Goal: Task Accomplishment & Management: Complete application form

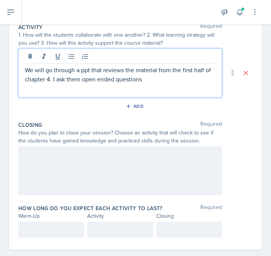
scroll to position [184, 0]
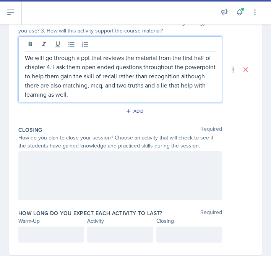
click at [60, 183] on div at bounding box center [120, 175] width 204 height 49
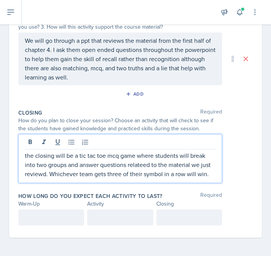
click at [137, 163] on p "the closing will be a tic tac toe mcq game where students will break into two g…" at bounding box center [120, 165] width 191 height 28
click at [34, 176] on p "the closing will be a tic tac toe mcq game where students will break into two g…" at bounding box center [120, 165] width 191 height 28
click at [46, 223] on div at bounding box center [51, 217] width 66 height 16
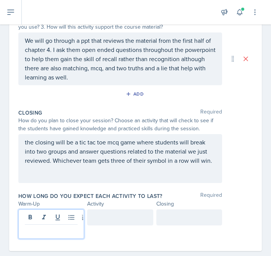
scroll to position [201, 0]
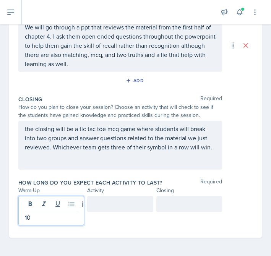
click at [165, 210] on div at bounding box center [189, 204] width 66 height 16
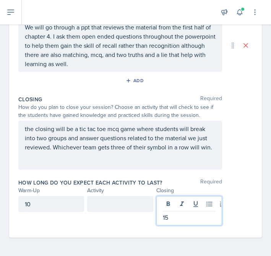
click at [123, 202] on div at bounding box center [120, 204] width 66 height 16
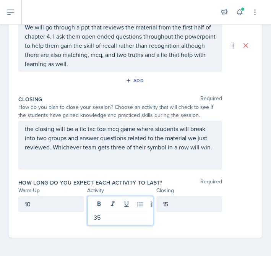
click at [203, 162] on div "the closing will be a tic tac toe mcq game where students will break into two g…" at bounding box center [120, 145] width 204 height 49
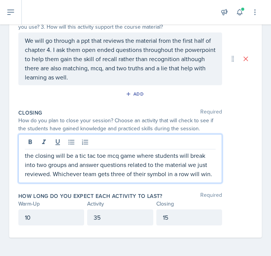
scroll to position [188, 0]
click at [203, 162] on p "the closing will be a tic tac toe mcq game where students will break into two g…" at bounding box center [120, 165] width 191 height 28
click at [200, 173] on html "SI Documents Si leader Dashboard Calendar Profile Documents Planning Sheets Obs…" at bounding box center [135, 128] width 271 height 256
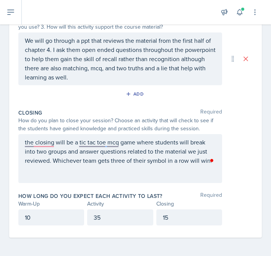
click at [140, 165] on div "the closing will be a tic tac toe mcq game where students will break into two g…" at bounding box center [120, 158] width 204 height 49
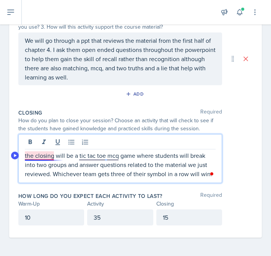
click at [47, 157] on p "the closing will be a tic tac toe mcq game where students will break into two g…" at bounding box center [120, 165] width 191 height 28
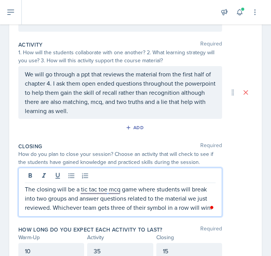
scroll to position [150, 0]
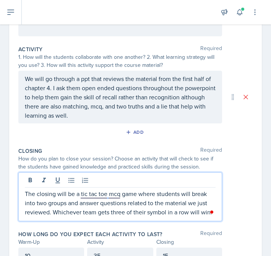
click at [107, 118] on p "We will go through a ppt that reviews the material from the first half of chapt…" at bounding box center [120, 97] width 191 height 46
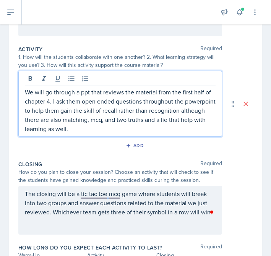
scroll to position [163, 0]
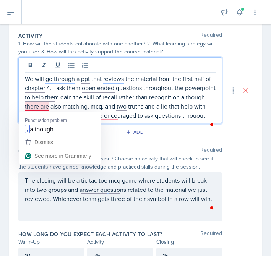
click at [30, 109] on p "We will go through a ppt that reviews the material from the first half of chapt…" at bounding box center [120, 97] width 191 height 46
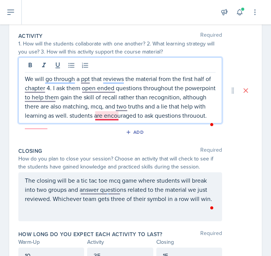
click at [102, 118] on p "We will go through a ppt that reviews the material from the first half of chapt…" at bounding box center [120, 97] width 191 height 46
click at [42, 120] on p "We will go through a ppt that reviews the material from the first half of chapt…" at bounding box center [120, 97] width 191 height 46
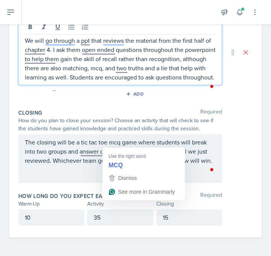
scroll to position [186, 0]
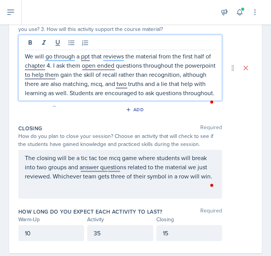
click at [118, 170] on p "The closing will be a tic tac toe mcq game where students will break into two g…" at bounding box center [120, 167] width 191 height 28
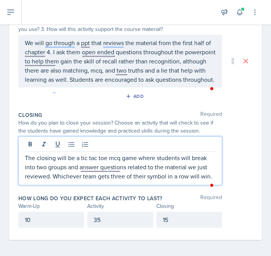
click at [110, 171] on p "The closing will be a tic tac toe mcq game where students will break into two g…" at bounding box center [120, 167] width 191 height 28
click at [125, 174] on p "The closing will be a tic tac toe mcq game where students will break into two g…" at bounding box center [120, 167] width 191 height 28
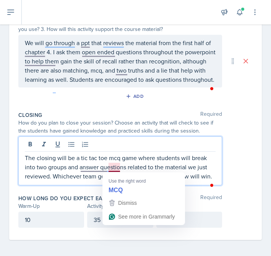
click at [116, 165] on p "The closing will be a tic tac toe mcq game where students will break into two g…" at bounding box center [120, 167] width 191 height 28
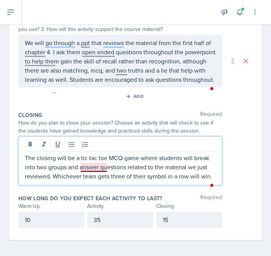
click at [92, 169] on p "The closing will be a tic tac toe MCQ game where students will break into two g…" at bounding box center [120, 167] width 191 height 28
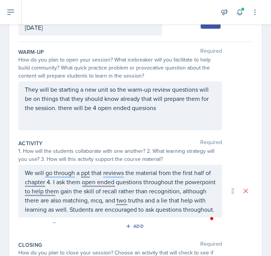
scroll to position [0, 0]
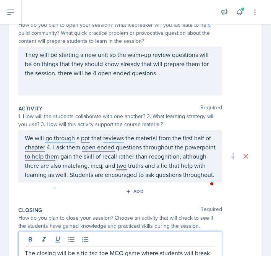
click at [99, 149] on p "We will go through a ppt that reviews the material from the first half of chapt…" at bounding box center [120, 156] width 191 height 46
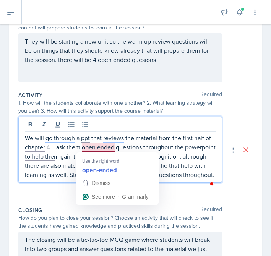
click at [94, 149] on p "We will go through a ppt that reviews the material from the first half of chapt…" at bounding box center [120, 156] width 191 height 46
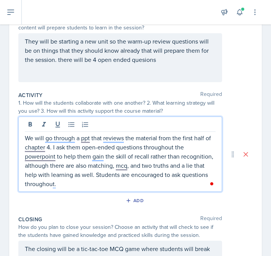
click at [120, 169] on p "We will go through a ppt that reviews the material from the first half of chapt…" at bounding box center [120, 160] width 191 height 55
click at [38, 161] on p "We will go through a ppt that reviews the material from the first half of chapt…" at bounding box center [120, 160] width 191 height 55
click at [42, 159] on p "We will go through a ppt that reviews the material from the first half of chapt…" at bounding box center [120, 160] width 191 height 55
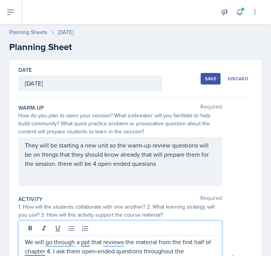
click at [134, 167] on p "They will be starting a new unit so the warm-up review questions will be on thi…" at bounding box center [120, 155] width 191 height 28
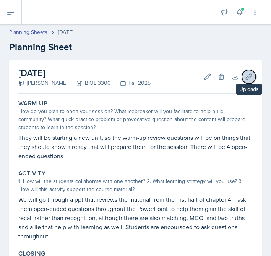
click at [247, 78] on icon at bounding box center [249, 77] width 8 height 8
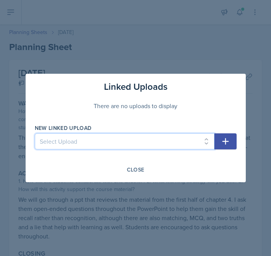
click at [144, 140] on select "Select Upload SI Session PPT for sessions 1,2, and 3 Session 1 Quizlet live lin…" at bounding box center [125, 141] width 180 height 16
select select "0fd180c3-f3e0-4d28-b116-e07a89483952"
click at [35, 133] on select "Select Upload SI Session PPT for sessions 1,2, and 3 Session 1 Quizlet live lin…" at bounding box center [125, 141] width 180 height 16
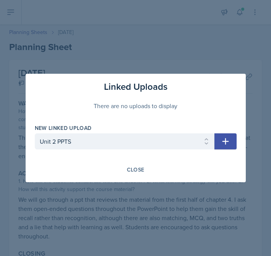
click at [224, 143] on icon "button" at bounding box center [225, 141] width 9 height 9
select select
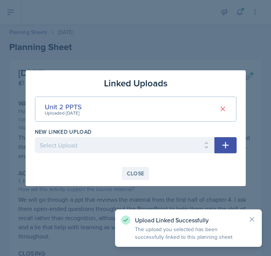
click at [138, 170] on div "Close" at bounding box center [136, 173] width 18 height 6
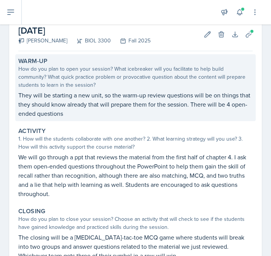
scroll to position [135, 0]
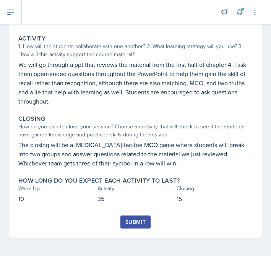
click at [138, 225] on div "Submit" at bounding box center [135, 222] width 20 height 6
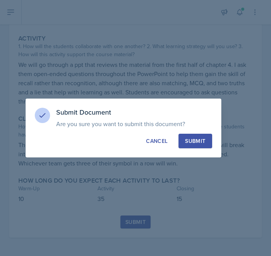
click at [200, 142] on div "Submit" at bounding box center [195, 141] width 20 height 8
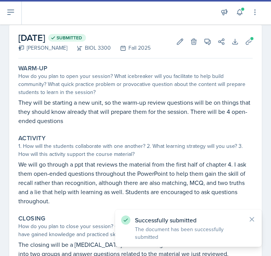
scroll to position [0, 0]
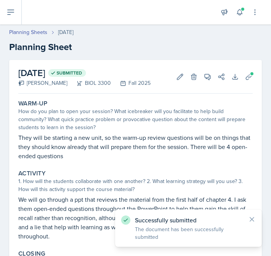
click at [33, 37] on div "Planning Sheets [DATE] Planning Sheet" at bounding box center [135, 41] width 271 height 26
click at [33, 32] on link "Planning Sheets" at bounding box center [28, 32] width 38 height 8
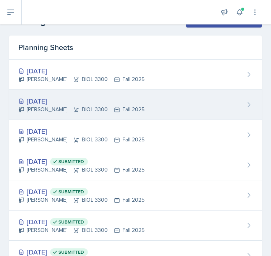
scroll to position [22, 0]
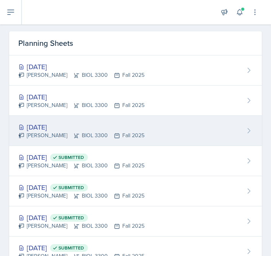
click at [76, 125] on div "[DATE]" at bounding box center [81, 127] width 126 height 10
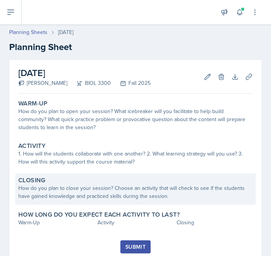
scroll to position [25, 0]
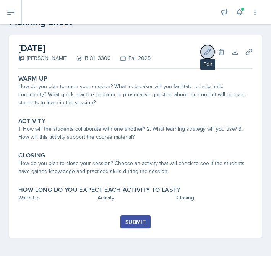
click at [205, 54] on icon at bounding box center [208, 52] width 8 height 8
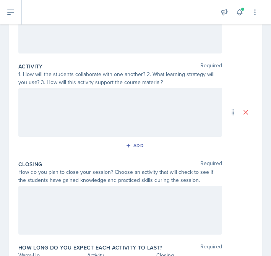
scroll to position [184, 0]
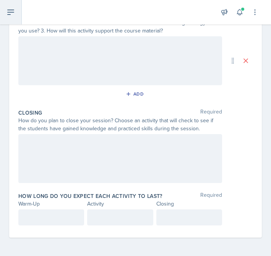
click at [10, 11] on icon at bounding box center [10, 12] width 9 height 9
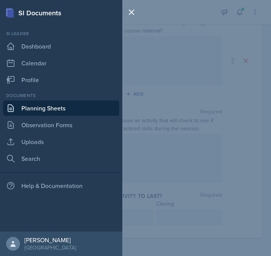
click at [31, 106] on link "Planning Sheets" at bounding box center [61, 108] width 116 height 15
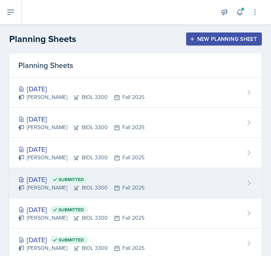
click at [122, 189] on div "[PERSON_NAME] BIOL 3300 Fall 2025" at bounding box center [81, 188] width 126 height 8
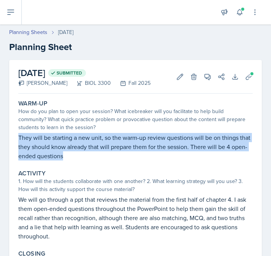
drag, startPoint x: 19, startPoint y: 138, endPoint x: 63, endPoint y: 162, distance: 50.5
click at [63, 163] on div "Warm-Up How do you plan to open your session? What icebreaker will you facilita…" at bounding box center [135, 130] width 240 height 67
copy p "They will be starting a new unit, so the warm-up review questions will be on th…"
click at [33, 36] on link "Planning Sheets" at bounding box center [28, 32] width 38 height 8
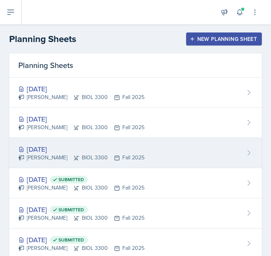
click at [91, 158] on div "[PERSON_NAME] BIOL 3300 Fall 2025" at bounding box center [81, 158] width 126 height 8
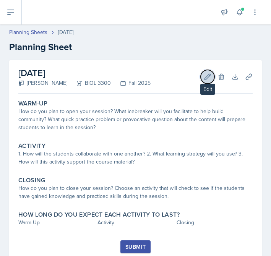
click at [206, 77] on icon at bounding box center [208, 77] width 8 height 8
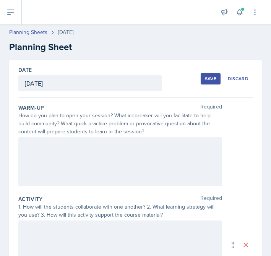
click at [69, 152] on div at bounding box center [120, 161] width 204 height 49
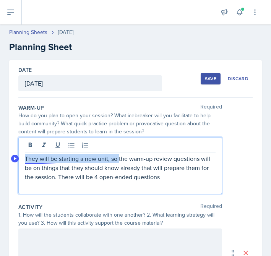
drag, startPoint x: 118, startPoint y: 160, endPoint x: 20, endPoint y: 161, distance: 97.9
click at [20, 161] on body "SI Documents Si leader Dashboard Calendar Profile Documents Planning Sheets Obs…" at bounding box center [135, 128] width 271 height 256
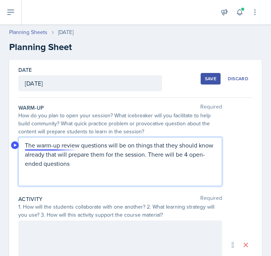
click at [62, 148] on p "The warm-up review questions will be on things that they should know already th…" at bounding box center [120, 155] width 191 height 28
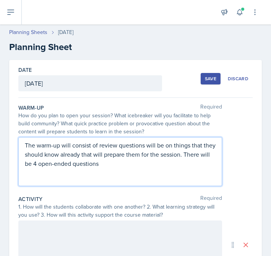
click at [143, 149] on p "The warm-up will consist of review questions will be on things that they should…" at bounding box center [120, 155] width 191 height 28
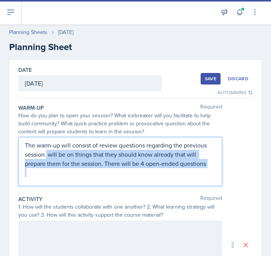
drag, startPoint x: 47, startPoint y: 155, endPoint x: 104, endPoint y: 168, distance: 59.2
click at [104, 168] on div "The warm-up will consist of review questions regarding the previous session. wi…" at bounding box center [120, 159] width 191 height 37
click at [104, 168] on p at bounding box center [120, 172] width 191 height 9
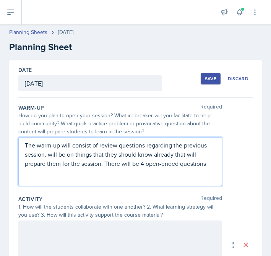
drag, startPoint x: 47, startPoint y: 154, endPoint x: 103, endPoint y: 160, distance: 56.1
click at [103, 160] on p "The warm-up will consist of review questions regarding the previous session. wi…" at bounding box center [120, 155] width 191 height 28
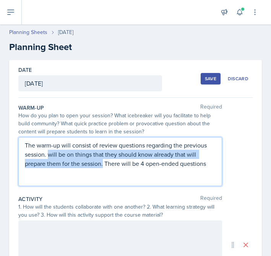
drag, startPoint x: 103, startPoint y: 160, endPoint x: 47, endPoint y: 155, distance: 55.7
click at [47, 155] on p "The warm-up will consist of review questions regarding the previous session. wi…" at bounding box center [120, 155] width 191 height 28
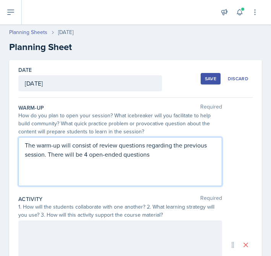
click at [158, 159] on p "The warm-up will consist of review questions regarding the previous session. Th…" at bounding box center [120, 150] width 191 height 18
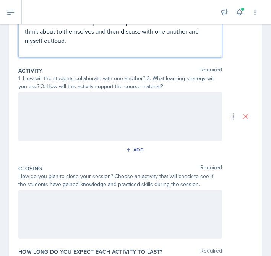
click at [124, 116] on div at bounding box center [120, 116] width 204 height 49
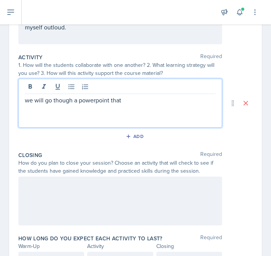
click at [59, 100] on p "we will go though a powerpoint that" at bounding box center [120, 100] width 191 height 9
click at [144, 99] on p "we will go through a powerpoint that" at bounding box center [120, 100] width 191 height 9
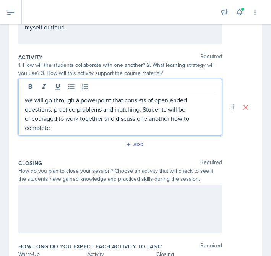
click at [149, 115] on p "we will go through a powerpoint that consists of open ended questions, practice…" at bounding box center [120, 114] width 191 height 37
click at [92, 209] on div at bounding box center [120, 209] width 204 height 49
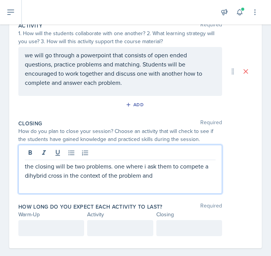
scroll to position [188, 0]
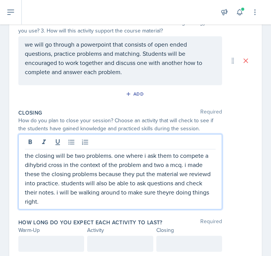
click at [170, 191] on p "the closing will be two problems. one where i ask them to compete a dihybrid cr…" at bounding box center [120, 178] width 191 height 55
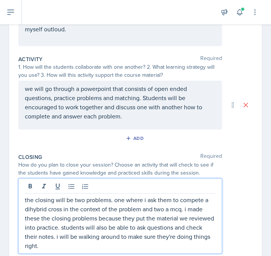
scroll to position [214, 0]
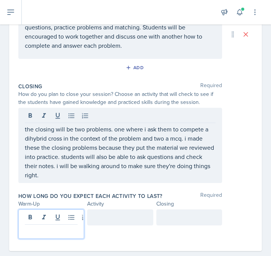
click at [70, 226] on p at bounding box center [51, 230] width 53 height 9
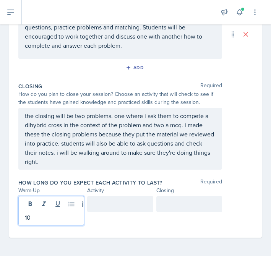
click at [113, 208] on div at bounding box center [120, 204] width 66 height 16
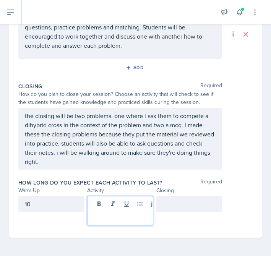
click at [63, 206] on div "10" at bounding box center [51, 204] width 66 height 16
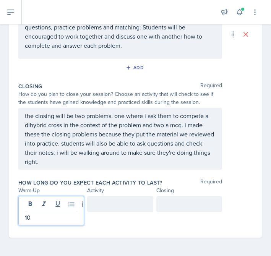
click at [110, 204] on div at bounding box center [120, 204] width 66 height 16
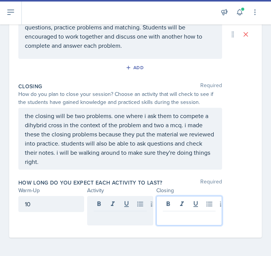
click at [183, 205] on div at bounding box center [189, 210] width 66 height 29
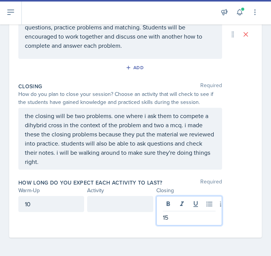
click at [110, 208] on div at bounding box center [120, 204] width 66 height 16
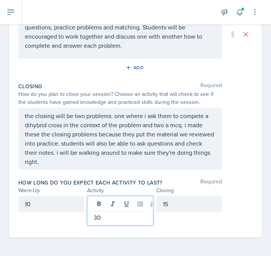
scroll to position [0, 0]
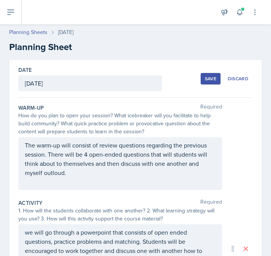
click at [213, 81] on div "Save" at bounding box center [210, 79] width 11 height 6
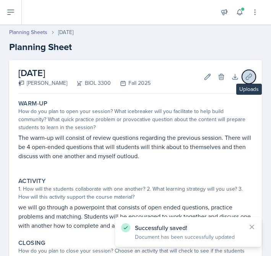
click at [249, 75] on icon at bounding box center [249, 77] width 8 height 8
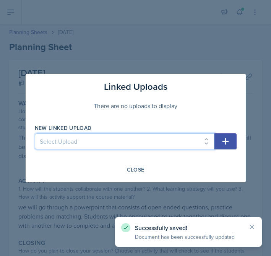
click at [167, 146] on select "Select Upload SI Session PPT for sessions 1,2, and 3 Session 1 Quizlet live lin…" at bounding box center [125, 141] width 180 height 16
select select "0fd180c3-f3e0-4d28-b116-e07a89483952"
click at [35, 133] on select "Select Upload SI Session PPT for sessions 1,2, and 3 Session 1 Quizlet live lin…" at bounding box center [125, 141] width 180 height 16
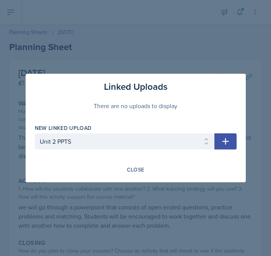
click at [228, 146] on icon "button" at bounding box center [225, 141] width 9 height 9
select select
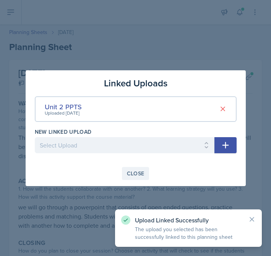
click at [136, 173] on div "Close" at bounding box center [136, 173] width 18 height 6
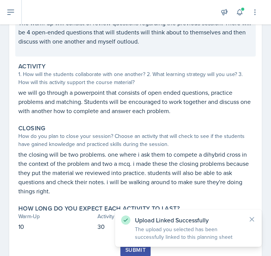
scroll to position [143, 0]
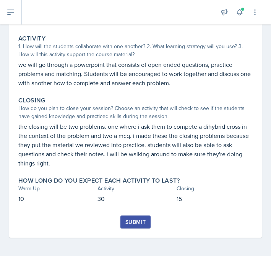
click at [132, 224] on div "Submit" at bounding box center [135, 222] width 20 height 6
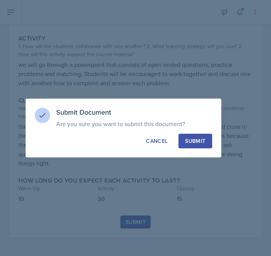
click at [189, 145] on button "Submit" at bounding box center [194, 141] width 33 height 15
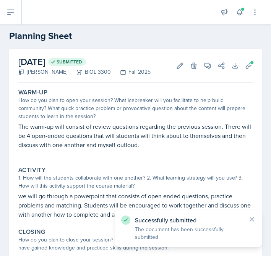
scroll to position [0, 0]
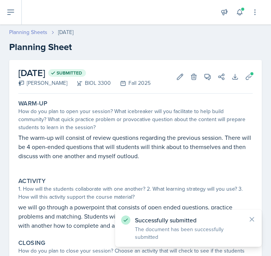
click at [41, 30] on link "Planning Sheets" at bounding box center [28, 32] width 38 height 8
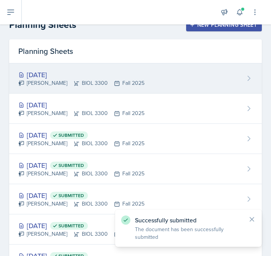
scroll to position [27, 0]
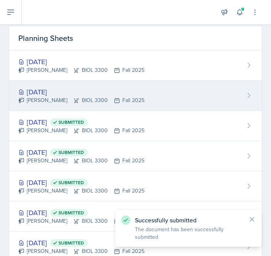
click at [117, 105] on div "[DATE] [PERSON_NAME] BIOL 3300 Fall 2025" at bounding box center [135, 96] width 253 height 30
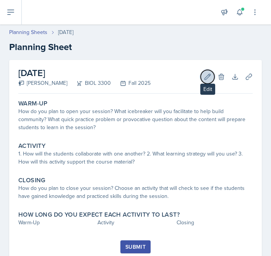
click at [210, 72] on button "Edit" at bounding box center [208, 77] width 14 height 14
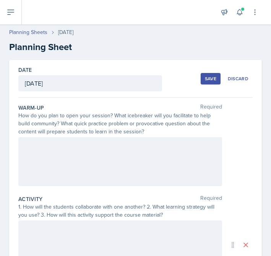
click at [66, 162] on div at bounding box center [120, 161] width 204 height 49
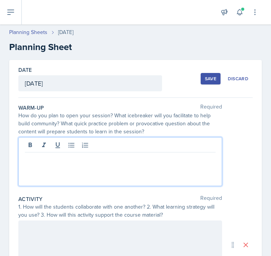
click at [66, 162] on p at bounding box center [120, 158] width 191 height 9
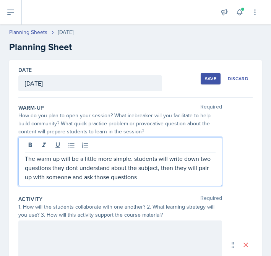
click at [75, 165] on p "The warm up will be a little more simple. students will write down two question…" at bounding box center [120, 168] width 191 height 28
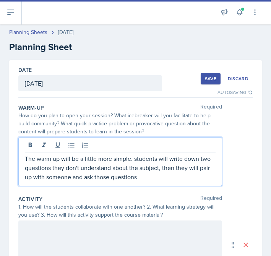
click at [154, 178] on p "The warm up will be a little more simple. students will write down two question…" at bounding box center [120, 168] width 191 height 28
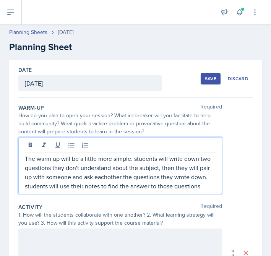
click at [102, 178] on p "The warm up will be a little more simple. students will write down two question…" at bounding box center [120, 172] width 191 height 37
click at [205, 187] on p "The warm up will be a little more simple. students will write down two question…" at bounding box center [120, 172] width 191 height 37
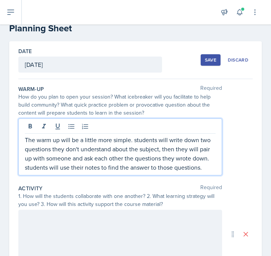
scroll to position [28, 0]
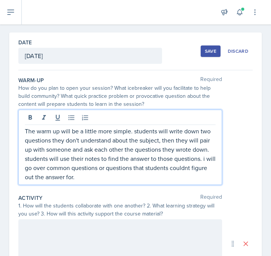
click at [180, 173] on p "The warm up will be a little more simple. students will write down two question…" at bounding box center [120, 154] width 191 height 55
click at [178, 170] on p "The warm up will be a little more simple. students will write down two question…" at bounding box center [120, 154] width 191 height 55
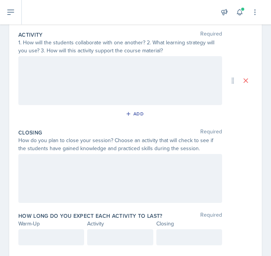
click at [69, 92] on div at bounding box center [120, 80] width 204 height 49
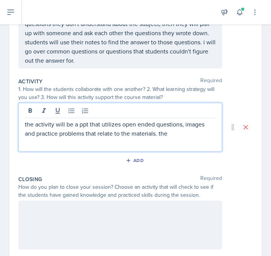
scroll to position [130, 0]
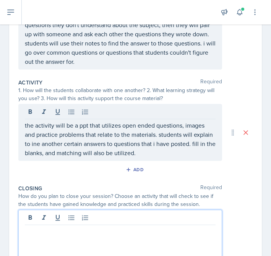
click at [76, 213] on div at bounding box center [120, 234] width 204 height 49
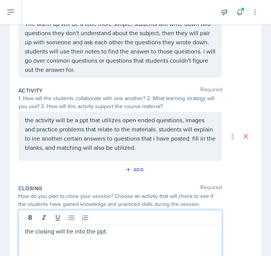
scroll to position [197, 0]
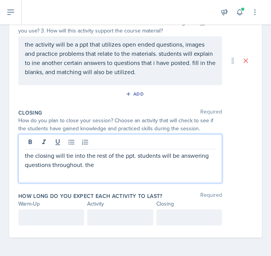
click at [179, 172] on div "the closing will tie into the rest of the ppt. students will be answering quest…" at bounding box center [120, 158] width 204 height 49
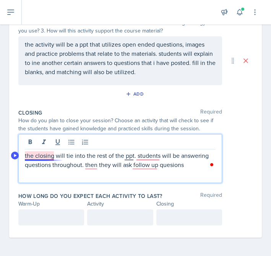
click at [31, 157] on p "the closing will tie into the rest of the ppt. students will be answering quest…" at bounding box center [120, 160] width 191 height 18
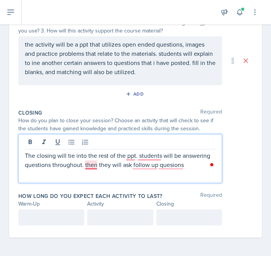
click at [89, 165] on p "The closing will tie into the rest of the ppt. students will be answering quest…" at bounding box center [120, 160] width 191 height 18
click at [129, 160] on p "The closing will tie into the rest of the ppt. students will be answering quest…" at bounding box center [120, 160] width 191 height 18
click at [132, 158] on p "The closing will tie into the rest of the ppt. students will be answering quest…" at bounding box center [120, 160] width 191 height 18
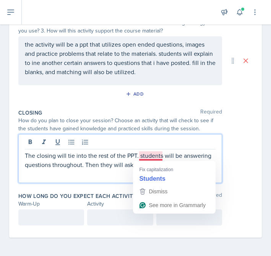
click at [151, 152] on p "The closing will tie into the rest of the PPT. students will be answering quest…" at bounding box center [120, 160] width 191 height 18
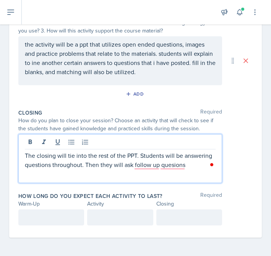
click at [152, 163] on p "The closing will tie into the rest of the PPT. Students will be answering quest…" at bounding box center [120, 160] width 191 height 18
click at [139, 166] on p "The closing will tie into the rest of the PPT. Students will be answering quest…" at bounding box center [120, 160] width 191 height 18
click at [170, 164] on p "The closing will tie into the rest of the PPT. Students will be answering quest…" at bounding box center [120, 160] width 191 height 18
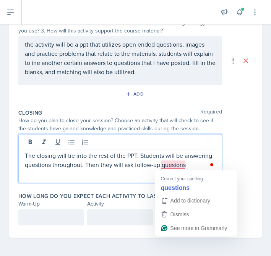
click at [175, 170] on div "The closing will tie into the rest of the PPT. Students will be answering quest…" at bounding box center [120, 158] width 204 height 49
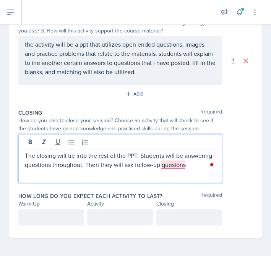
click at [171, 164] on p "The closing will tie into the rest of the PPT. Students will be answering quest…" at bounding box center [120, 160] width 191 height 18
click at [52, 219] on div at bounding box center [51, 217] width 66 height 16
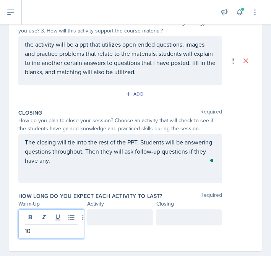
click at [213, 214] on div at bounding box center [189, 217] width 66 height 16
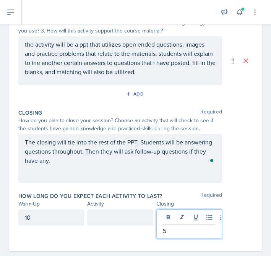
click at [132, 211] on div at bounding box center [120, 217] width 66 height 16
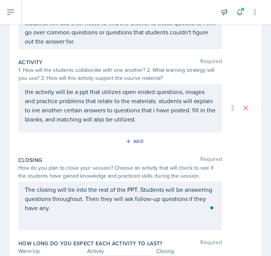
scroll to position [0, 0]
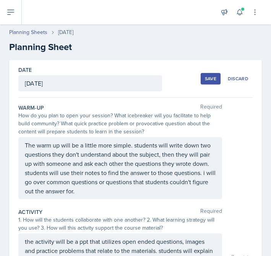
click at [205, 80] on div "Save" at bounding box center [210, 79] width 11 height 6
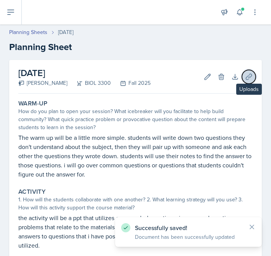
click at [245, 76] on icon at bounding box center [249, 77] width 8 height 8
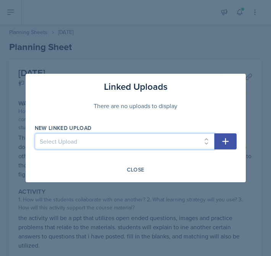
click at [180, 142] on select "Select Upload SI Session PPT for sessions 1,2, and 3 Session 1 Quizlet live lin…" at bounding box center [125, 141] width 180 height 16
select select "0fd180c3-f3e0-4d28-b116-e07a89483952"
click at [35, 133] on select "Select Upload SI Session PPT for sessions 1,2, and 3 Session 1 Quizlet live lin…" at bounding box center [125, 141] width 180 height 16
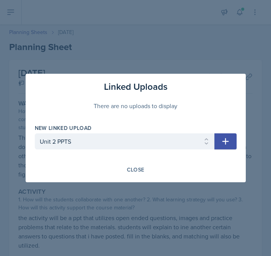
click at [232, 138] on button "button" at bounding box center [225, 141] width 22 height 16
select select
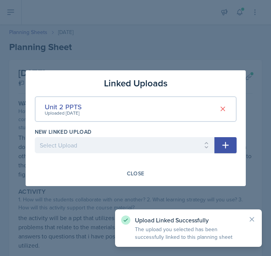
click at [141, 166] on div "Linked Uploads Unit 2 PPTS Uploaded [DATE] New Linked Upload Select Upload SI S…" at bounding box center [136, 128] width 220 height 116
click at [140, 172] on div "Close" at bounding box center [136, 173] width 18 height 6
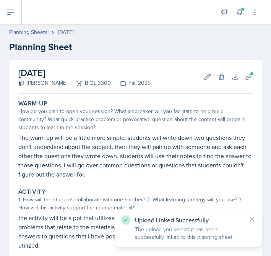
scroll to position [135, 0]
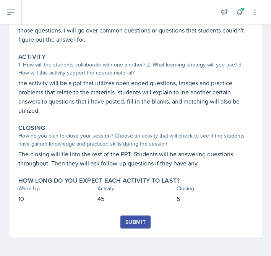
click at [131, 217] on button "Submit" at bounding box center [135, 222] width 30 height 13
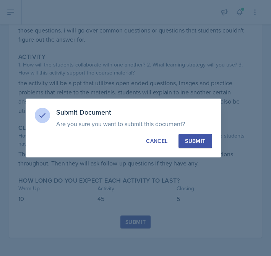
click at [211, 134] on button "Submit" at bounding box center [194, 141] width 33 height 15
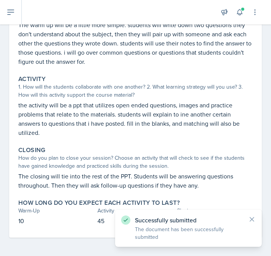
scroll to position [0, 0]
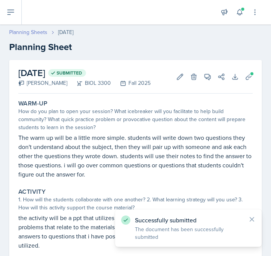
click at [37, 33] on link "Planning Sheets" at bounding box center [28, 32] width 38 height 8
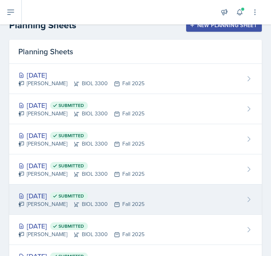
scroll to position [7, 0]
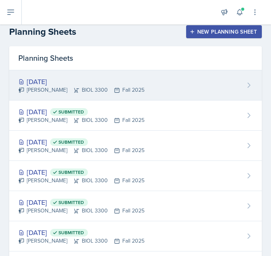
click at [115, 75] on div "[DATE] [PERSON_NAME] BIOL 3300 Fall 2025" at bounding box center [135, 85] width 253 height 30
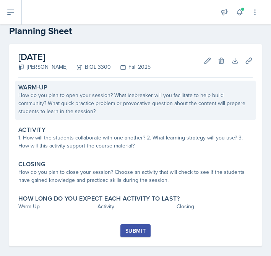
scroll to position [25, 0]
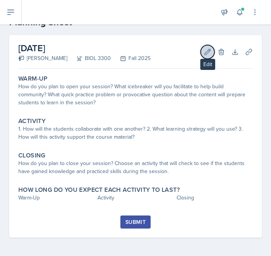
click at [204, 54] on icon at bounding box center [208, 52] width 8 height 8
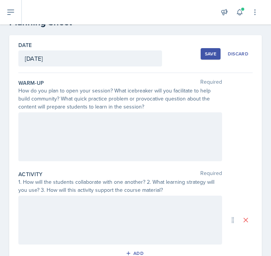
click at [73, 115] on div at bounding box center [120, 136] width 204 height 49
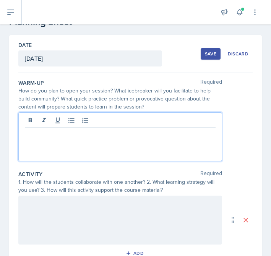
scroll to position [38, 0]
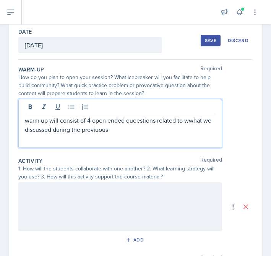
click at [96, 131] on p "warm up will consist of 4 open ended queestions related to wwhat we discussed d…" at bounding box center [120, 125] width 191 height 18
click at [140, 120] on p "warm up will consist of 4 open ended queestions related to wwhat we discussed d…" at bounding box center [120, 125] width 191 height 18
click at [190, 116] on p "warm up will consist of 4 open ended questions related to wwhat we discussed du…" at bounding box center [120, 125] width 191 height 18
click at [190, 123] on p "warm up will consist of 4 open ended questions related to wwhat we discussed du…" at bounding box center [120, 125] width 191 height 18
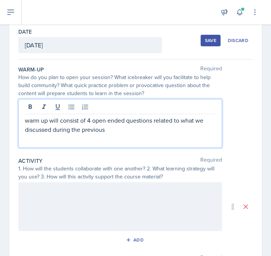
click at [123, 134] on div "warm up will consist of 4 open ended questions related to what we discussed dur…" at bounding box center [120, 123] width 204 height 49
click at [121, 131] on p "warm up will consist of 4 open ended questions related to what we discussed dur…" at bounding box center [120, 125] width 191 height 18
click at [102, 124] on p "warm up will consist of 4 open ended questions related to what we discussed dur…" at bounding box center [120, 125] width 191 height 18
click at [44, 125] on div at bounding box center [42, 125] width 35 height 1
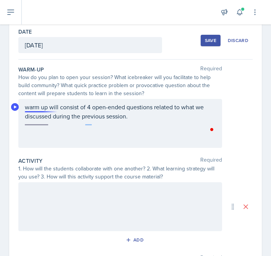
click at [44, 125] on div "warm up will consist of 4 open-ended questions related to what we discussed dur…" at bounding box center [120, 123] width 204 height 49
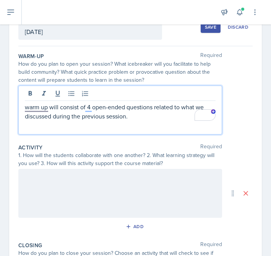
click at [41, 112] on p "warm up will consist of 4 open-ended questions related to what we discussed dur…" at bounding box center [120, 111] width 191 height 18
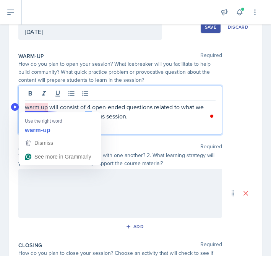
click at [36, 108] on p "warm up will consist of 4 open-ended questions related to what we discussed dur…" at bounding box center [120, 111] width 191 height 18
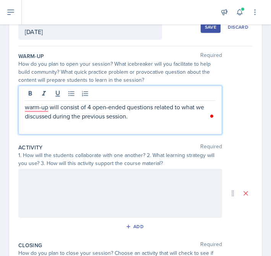
click at [146, 119] on p "warm-up will consist of 4 open-ended questions related to what we discussed dur…" at bounding box center [120, 111] width 191 height 18
click at [42, 109] on p "warm-up will consist of 4 open-ended questions related to what we discussed dur…" at bounding box center [120, 111] width 191 height 18
click at [144, 119] on p "The warm-up will consist of 4 open-ended questions related to what we discussed…" at bounding box center [120, 111] width 191 height 18
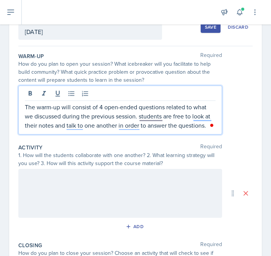
click at [60, 202] on div at bounding box center [120, 193] width 204 height 49
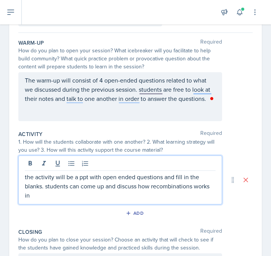
click at [193, 190] on p "the activity will be a ppt with open ended questions and fill in the blanks. st…" at bounding box center [120, 186] width 191 height 28
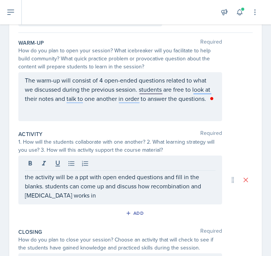
click at [144, 205] on div "Activity Required 1. How will the students collaborate with one another? 2. Wha…" at bounding box center [135, 176] width 234 height 98
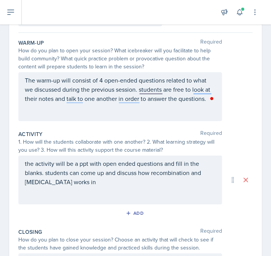
click at [126, 193] on div "the activity will be a ppt with open ended questions and fill in the blanks. st…" at bounding box center [120, 180] width 204 height 49
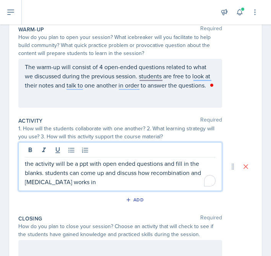
click at [101, 181] on p "the activity will be a ppt with open ended questions and fill in the blanks. st…" at bounding box center [120, 173] width 191 height 28
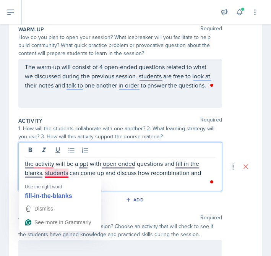
click at [55, 175] on p "the activity will be a ppt with open ended questions and fill in the blanks. st…" at bounding box center [120, 173] width 191 height 28
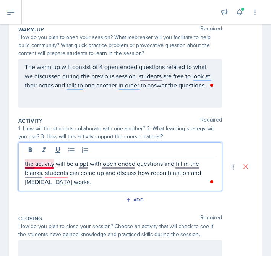
click at [45, 167] on p "the activity will be a ppt with open ended questions and fill in the blanks. st…" at bounding box center [120, 173] width 191 height 28
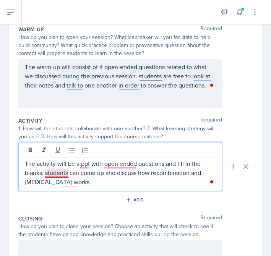
click at [68, 163] on p "The activity will be a ppt with open ended questions and fill in the blanks. st…" at bounding box center [120, 173] width 191 height 28
click at [58, 181] on p "The activity will be a ppt with open ended questions and fill in the blanks. st…" at bounding box center [120, 173] width 191 height 28
click at [57, 178] on p "The activity will be a ppt with open ended questions and fill in the blanks. st…" at bounding box center [120, 173] width 191 height 28
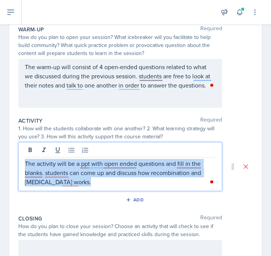
click at [55, 178] on p "The activity will be a ppt with open ended questions and fill in the blanks. st…" at bounding box center [120, 173] width 191 height 28
click at [60, 174] on p "The activity will be a ppt with open ended questions and fill in the blanks. st…" at bounding box center [120, 173] width 191 height 28
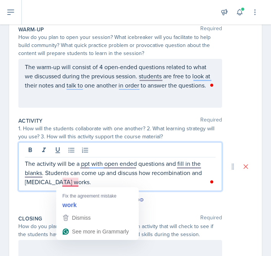
click at [68, 182] on p "The activity will be a ppt with open ended questions and fill in the blanks. St…" at bounding box center [120, 173] width 191 height 28
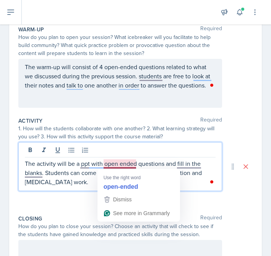
click at [95, 178] on p "The activity will be a ppt with open ended questions and fill in the blanks. St…" at bounding box center [120, 173] width 191 height 28
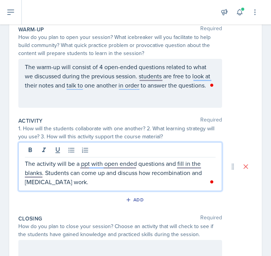
click at [117, 164] on p "The activity will be a ppt with open ended questions and fill in the blanks. St…" at bounding box center [120, 173] width 191 height 28
click at [84, 161] on p "The activity will be a ppt with open-ended questions and fill in the blanks. St…" at bounding box center [120, 173] width 191 height 28
click at [198, 160] on p "The activity will be a PPT with open-ended questions and fill in the blanks. St…" at bounding box center [120, 173] width 191 height 28
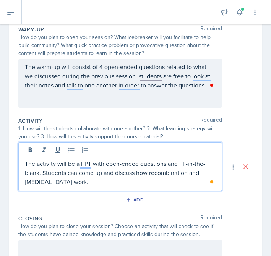
click at [95, 190] on div "The activity will be a PPT with open-ended questions and fill-in-the-blank. Stu…" at bounding box center [120, 166] width 204 height 49
click at [88, 187] on div "The activity will be a PPT with open-ended questions and fill-in-the-blank. Stu…" at bounding box center [120, 166] width 204 height 49
click at [80, 185] on p "The activity will be a PPT with open-ended questions and fill-in-the-blank. Stu…" at bounding box center [120, 173] width 191 height 28
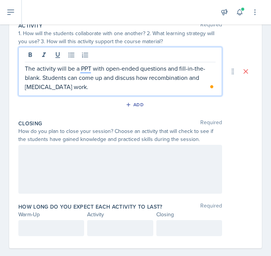
click at [72, 182] on div at bounding box center [120, 169] width 204 height 49
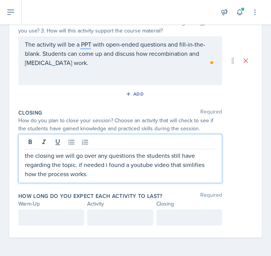
click at [206, 163] on p "the closing we will go over any questions the students still have regarding the…" at bounding box center [120, 165] width 191 height 28
click at [200, 164] on p "the closing we will go over any questions the students still have regarding the…" at bounding box center [120, 165] width 191 height 28
click at [195, 165] on p "the closing we will go over any questions the students still have regarding the…" at bounding box center [120, 165] width 191 height 28
click at [189, 164] on p "the closing we will go over any questions the students still have regarding the…" at bounding box center [120, 165] width 191 height 28
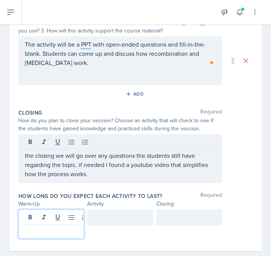
click at [56, 218] on div at bounding box center [51, 223] width 66 height 29
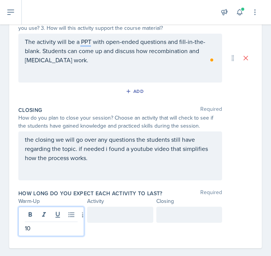
click at [174, 207] on div at bounding box center [189, 215] width 66 height 16
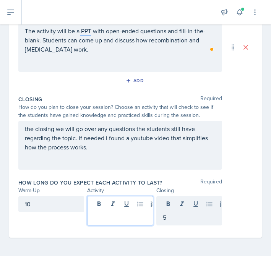
click at [121, 200] on div at bounding box center [120, 210] width 66 height 29
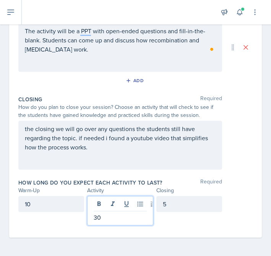
scroll to position [0, 0]
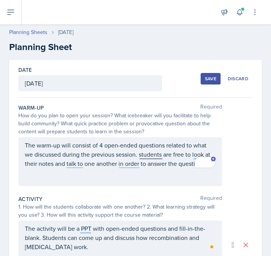
click at [204, 80] on button "Save" at bounding box center [211, 78] width 20 height 11
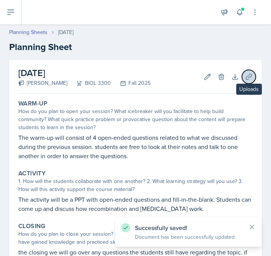
click at [247, 77] on icon at bounding box center [249, 77] width 8 height 8
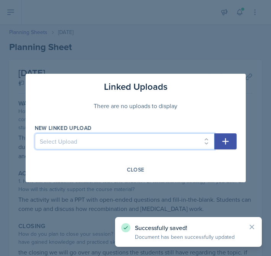
click at [179, 142] on select "Select Upload SI Session PPT for sessions 1,2, and 3 Session 1 Quizlet live lin…" at bounding box center [125, 141] width 180 height 16
select select "0fd180c3-f3e0-4d28-b116-e07a89483952"
click at [35, 133] on select "Select Upload SI Session PPT for sessions 1,2, and 3 Session 1 Quizlet live lin…" at bounding box center [125, 141] width 180 height 16
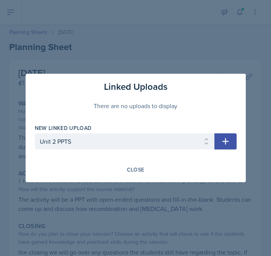
click at [225, 143] on icon "button" at bounding box center [225, 141] width 9 height 9
select select
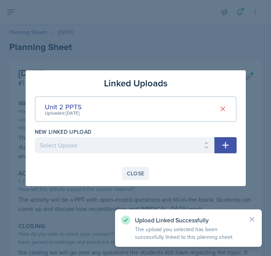
click at [137, 175] on div "Close" at bounding box center [136, 173] width 18 height 6
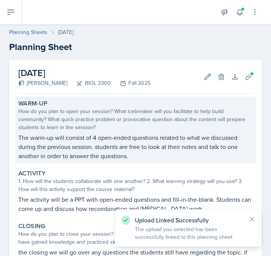
scroll to position [98, 0]
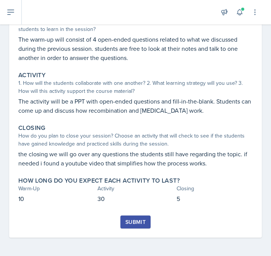
click at [127, 220] on div "Submit" at bounding box center [135, 222] width 20 height 6
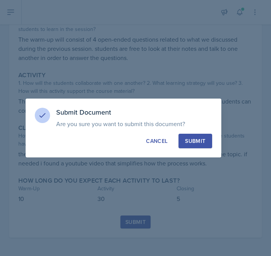
click at [185, 142] on button "Submit" at bounding box center [194, 141] width 33 height 15
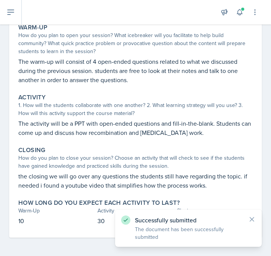
scroll to position [0, 0]
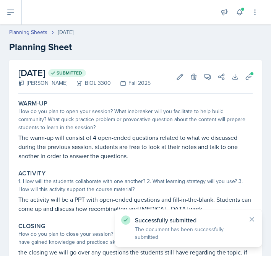
click at [44, 37] on div "Planning Sheets [DATE] Planning Sheet" at bounding box center [135, 41] width 271 height 26
click at [39, 32] on link "Planning Sheets" at bounding box center [28, 32] width 38 height 8
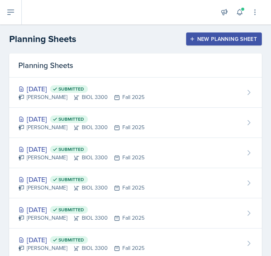
click at [222, 41] on div "New Planning Sheet" at bounding box center [224, 39] width 66 height 6
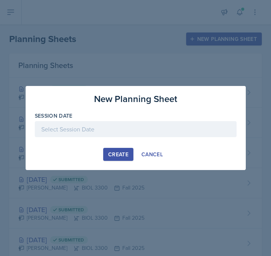
click at [122, 121] on div at bounding box center [136, 129] width 202 height 16
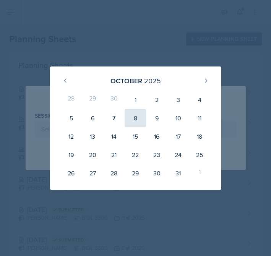
click at [131, 117] on div "8" at bounding box center [135, 118] width 21 height 18
type input "[DATE]"
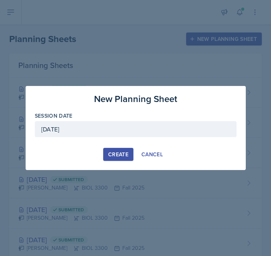
click at [119, 169] on div "New Planning Sheet Session Date [DATE] [DATE] 28 29 30 1 2 3 4 5 6 7 8 9 10 11 …" at bounding box center [136, 128] width 220 height 84
click at [118, 156] on div "Create" at bounding box center [118, 154] width 20 height 6
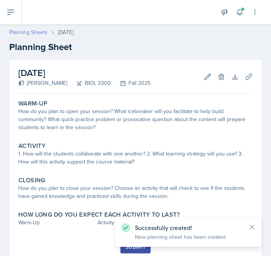
click at [36, 29] on link "Planning Sheets" at bounding box center [28, 32] width 38 height 8
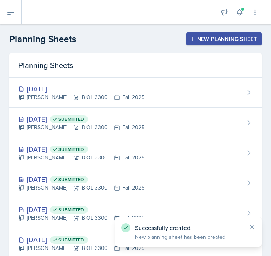
click at [209, 39] on div "New Planning Sheet" at bounding box center [224, 39] width 66 height 6
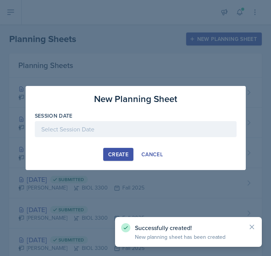
click at [116, 122] on div at bounding box center [136, 129] width 202 height 16
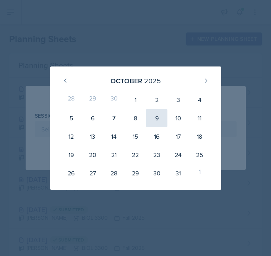
click at [157, 118] on div "9" at bounding box center [156, 118] width 21 height 18
type input "[DATE]"
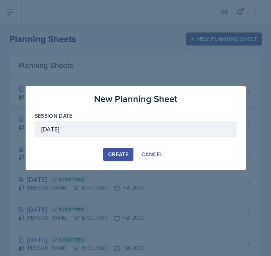
click at [118, 156] on div "Create" at bounding box center [118, 154] width 20 height 6
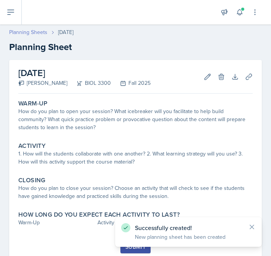
click at [24, 33] on link "Planning Sheets" at bounding box center [28, 32] width 38 height 8
